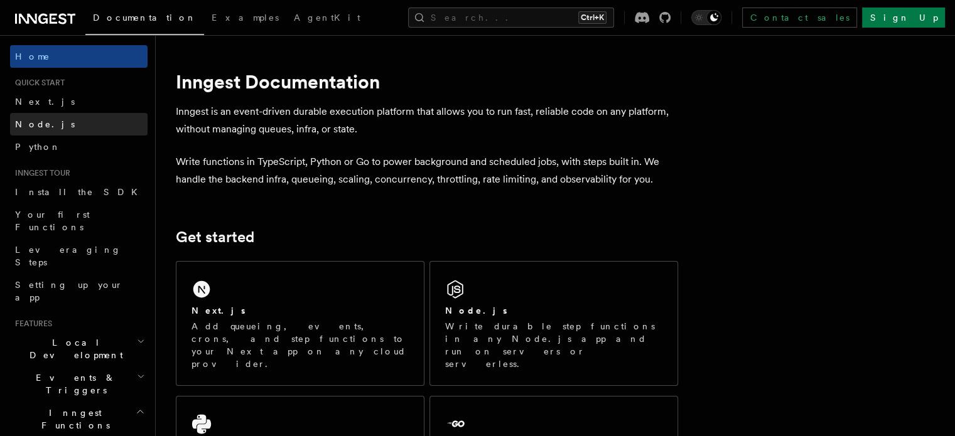
click at [71, 126] on link "Node.js" at bounding box center [78, 124] width 137 height 23
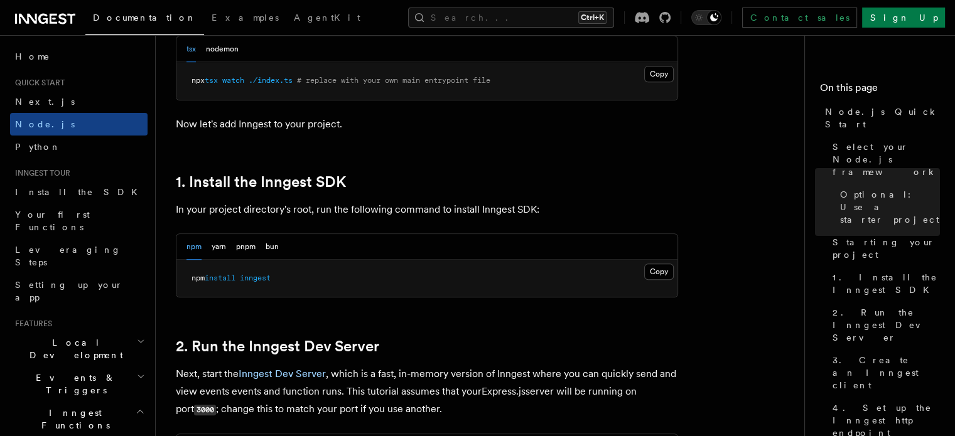
scroll to position [694, 0]
click at [665, 271] on button "Copy Copied" at bounding box center [659, 270] width 30 height 16
click at [665, 266] on button "Copy Copied" at bounding box center [659, 270] width 30 height 16
click at [662, 268] on button "Copy Copied" at bounding box center [659, 270] width 30 height 16
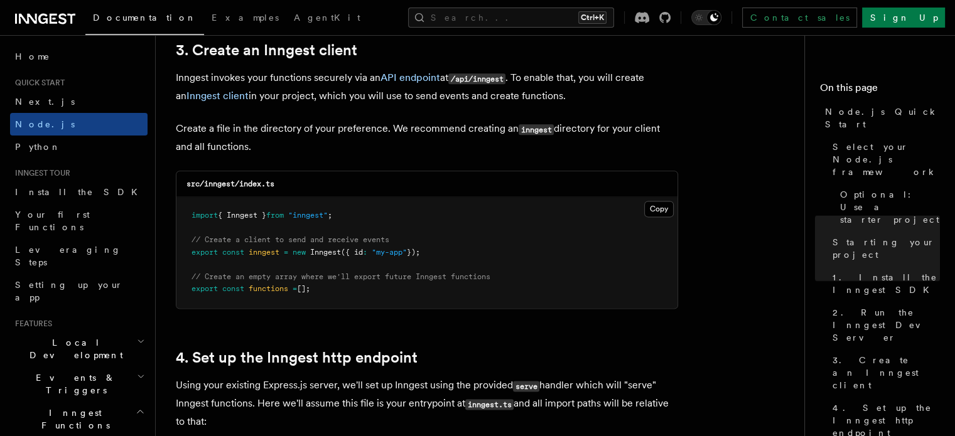
scroll to position [1610, 0]
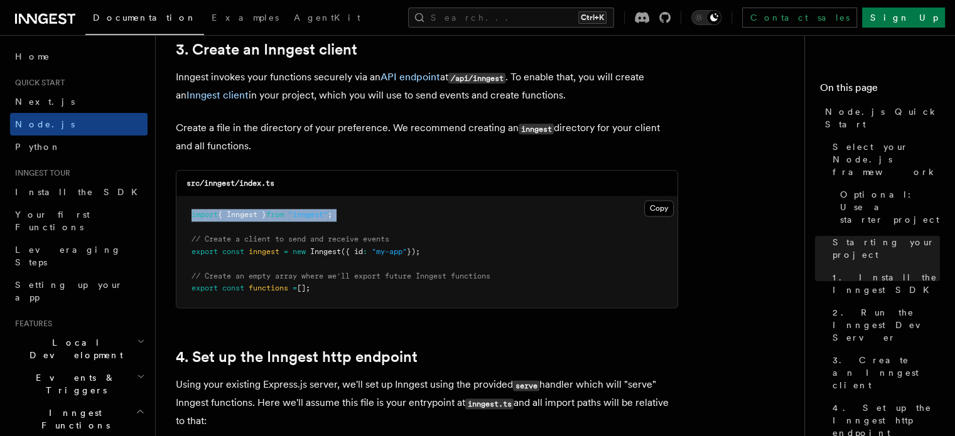
drag, startPoint x: 185, startPoint y: 217, endPoint x: 362, endPoint y: 230, distance: 177.6
click at [362, 230] on pre "import { Inngest } from "inngest" ; // Create a client to send and receive even…" at bounding box center [426, 251] width 501 height 111
copy code "import { Inngest } from "inngest" ;"
click at [359, 218] on pre "import { Inngest } from "inngest" ; // Create a client to send and receive even…" at bounding box center [426, 251] width 501 height 111
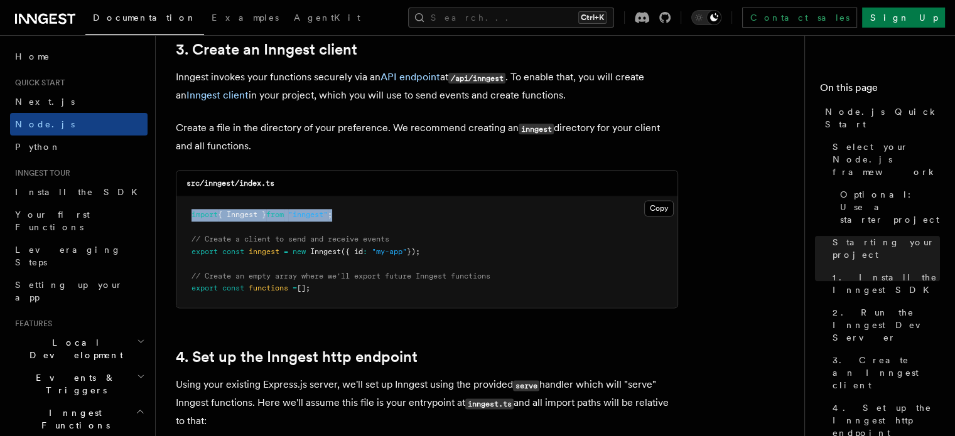
drag, startPoint x: 349, startPoint y: 215, endPoint x: 183, endPoint y: 210, distance: 165.8
click at [183, 210] on pre "import { Inngest } from "inngest" ; // Create a client to send and receive even…" at bounding box center [426, 251] width 501 height 111
copy span "import { Inngest } from "inngest" ;"
drag, startPoint x: 436, startPoint y: 249, endPoint x: 183, endPoint y: 255, distance: 252.4
click at [183, 255] on pre "import { Inngest } from "inngest" ; // Create a client to send and receive even…" at bounding box center [426, 251] width 501 height 111
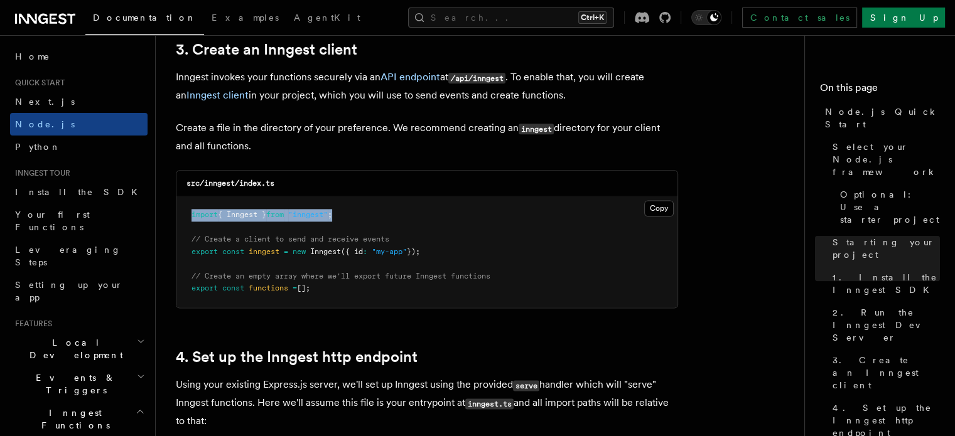
copy span "export const inngest = new Inngest ({ id : "my-app" });"
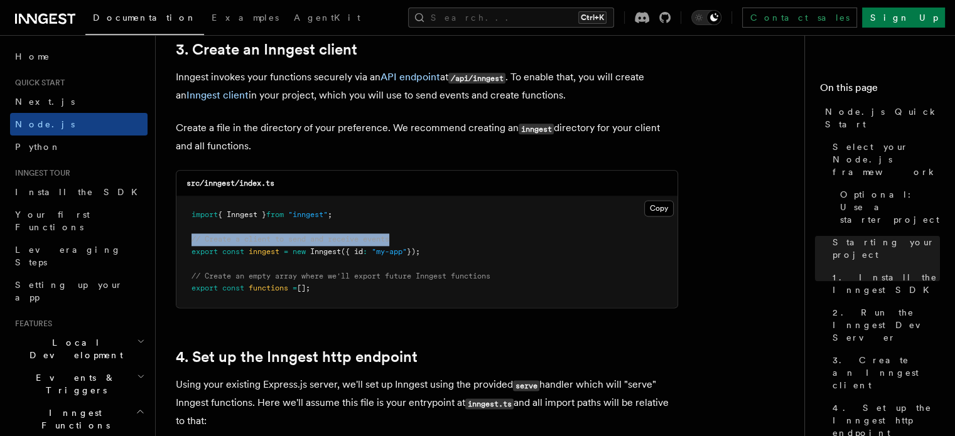
drag, startPoint x: 392, startPoint y: 240, endPoint x: 181, endPoint y: 241, distance: 210.9
click at [181, 241] on pre "import { Inngest } from "inngest" ; // Create a client to send and receive even…" at bounding box center [426, 251] width 501 height 111
copy span "// Create a client to send and receive events"
drag, startPoint x: 321, startPoint y: 289, endPoint x: 186, endPoint y: 279, distance: 135.3
click at [186, 279] on pre "import { Inngest } from "inngest" ; // Create a client to send and receive even…" at bounding box center [426, 251] width 501 height 111
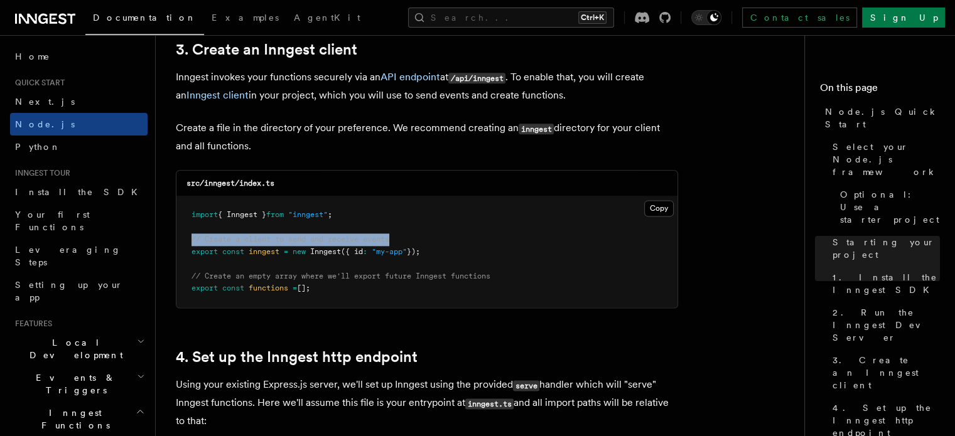
copy code "// Create an empty array where we'll export future Inngest functions export con…"
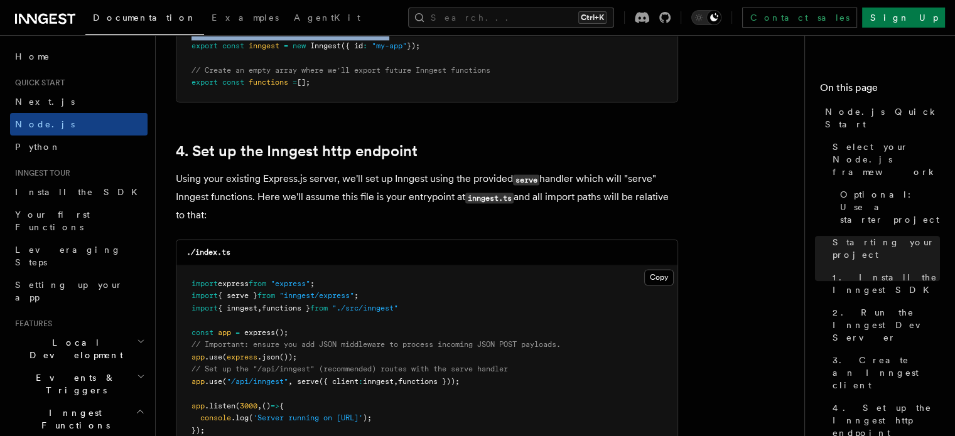
scroll to position [1815, 0]
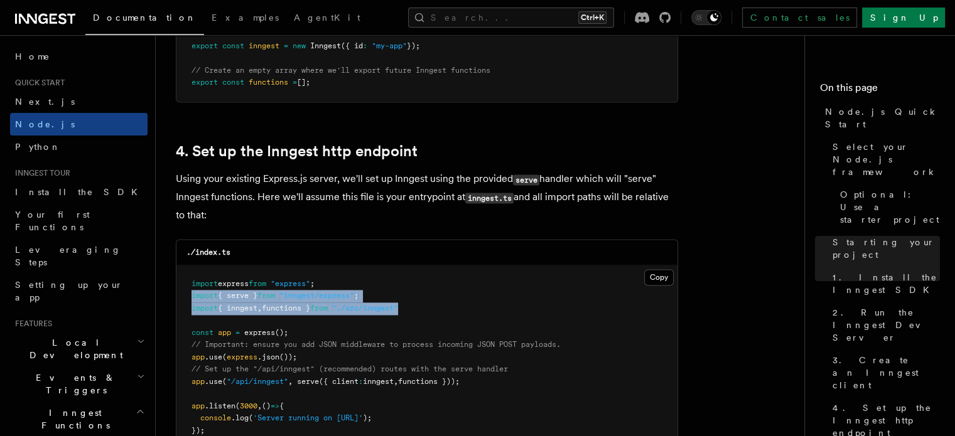
drag, startPoint x: 191, startPoint y: 296, endPoint x: 427, endPoint y: 307, distance: 236.9
click at [427, 307] on pre "import express from "express" ; import { serve } from "inngest/express" ; impor…" at bounding box center [426, 358] width 501 height 185
copy code "import { serve } from "inngest/express" ; import { inngest , functions } from "…"
